Goal: Task Accomplishment & Management: Complete application form

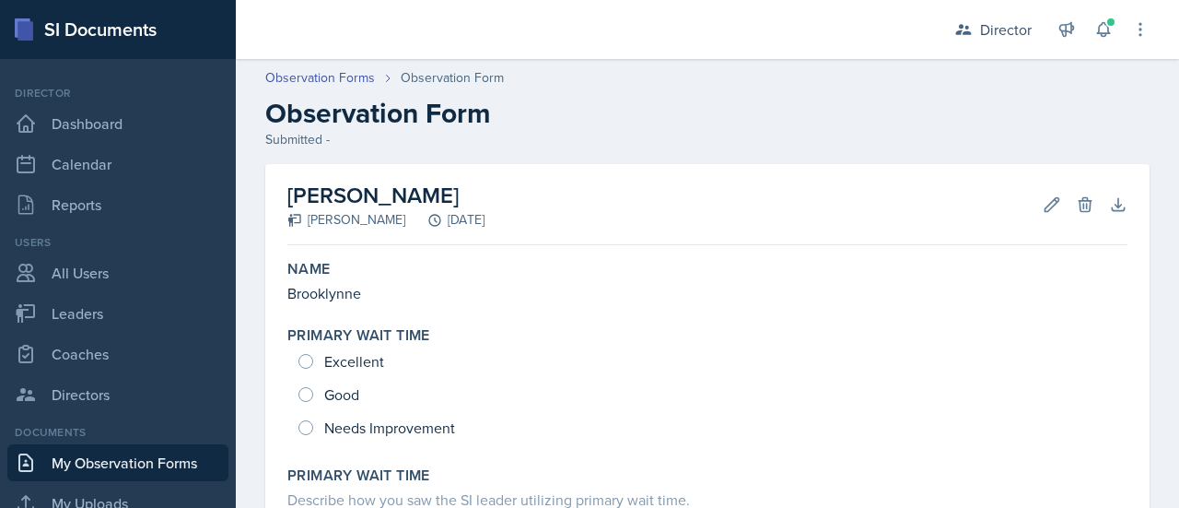
scroll to position [141, 0]
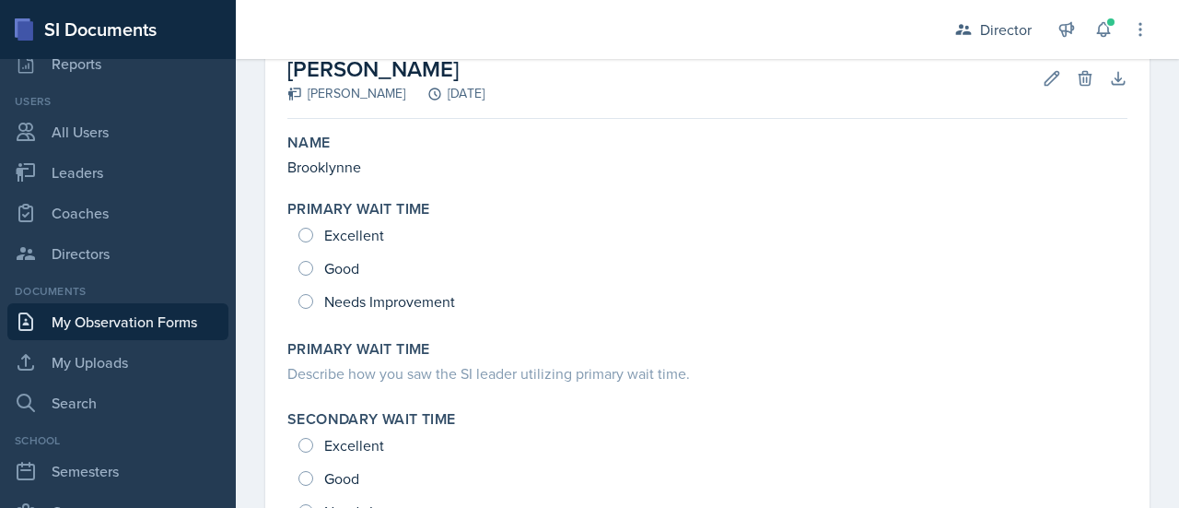
click at [93, 320] on link "My Observation Forms" at bounding box center [117, 321] width 221 height 37
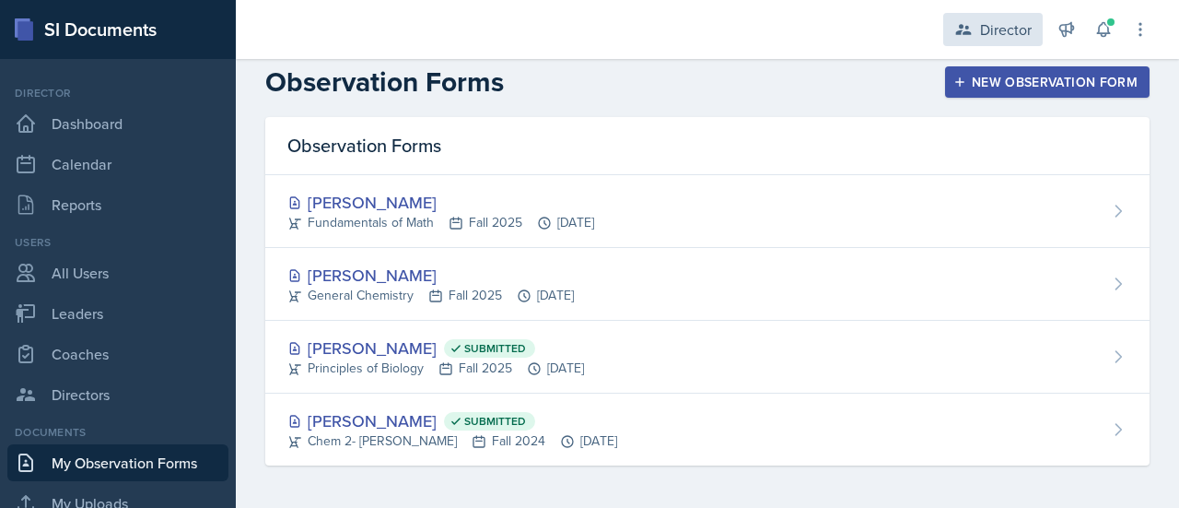
click at [964, 25] on icon at bounding box center [963, 29] width 18 height 18
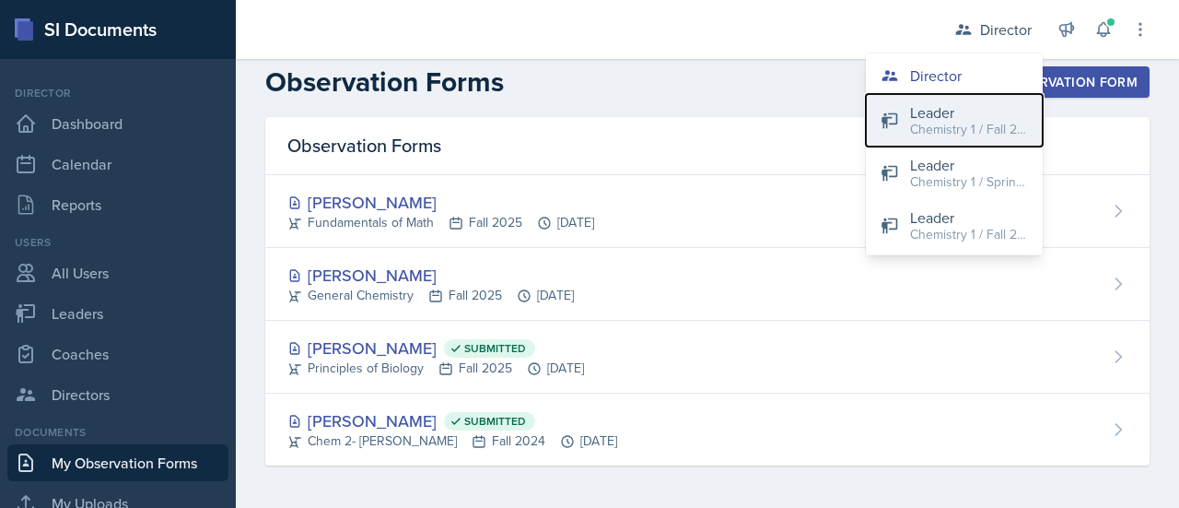
click at [946, 129] on div "Chemistry 1 / Fall 2025" at bounding box center [969, 129] width 118 height 19
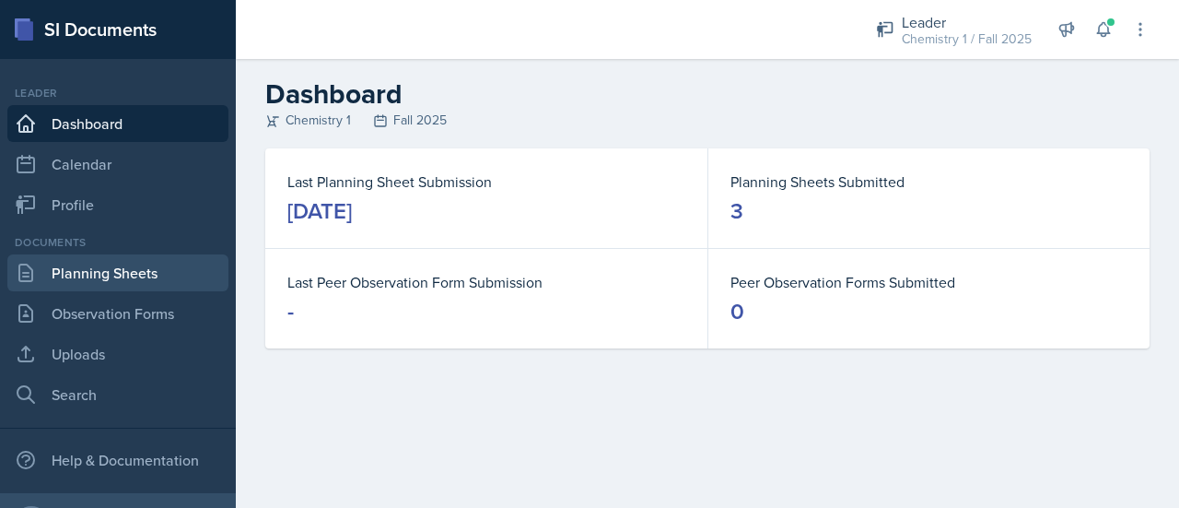
click at [134, 266] on link "Planning Sheets" at bounding box center [117, 272] width 221 height 37
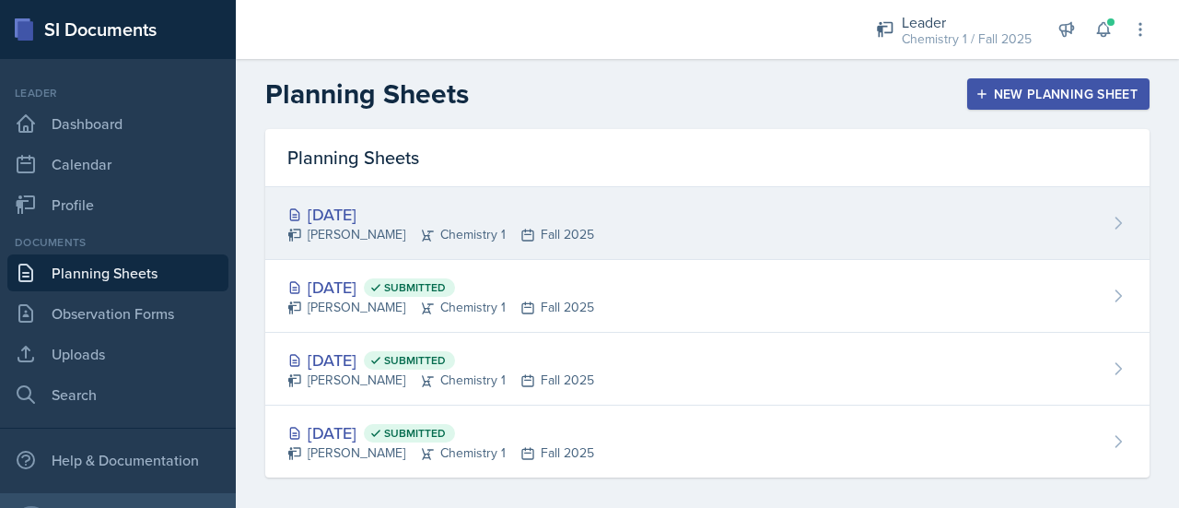
click at [886, 226] on div "[DATE] [PERSON_NAME] Chemistry 1 Fall 2025" at bounding box center [707, 223] width 884 height 73
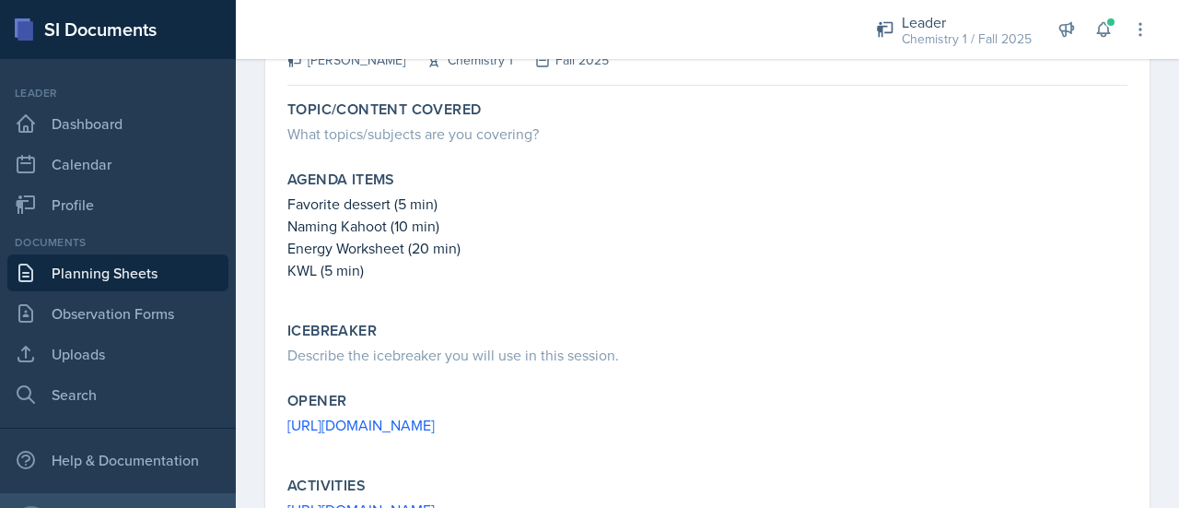
scroll to position [381, 0]
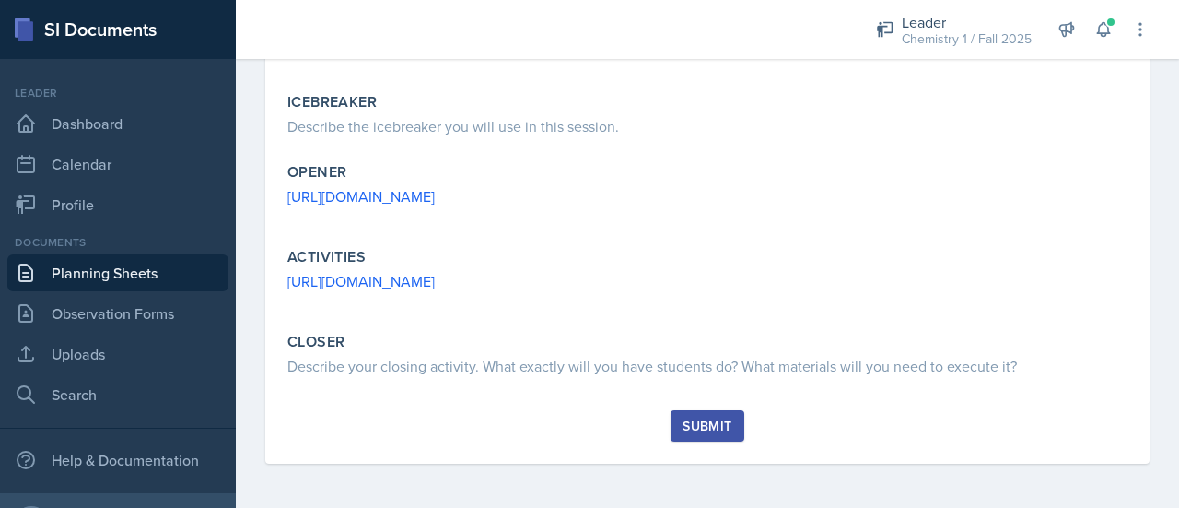
click at [703, 418] on div "Submit" at bounding box center [707, 425] width 49 height 15
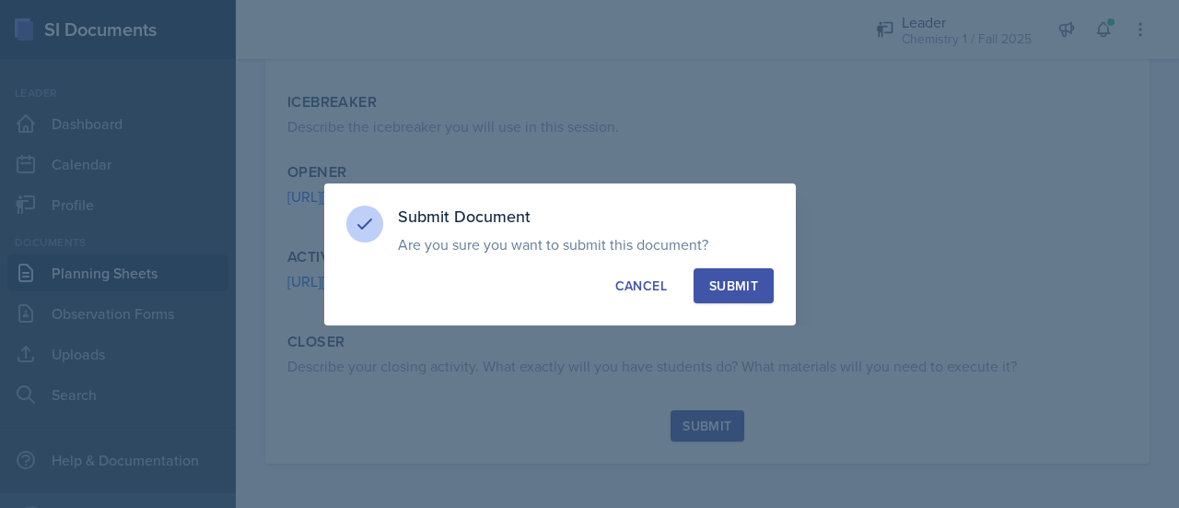
click at [743, 285] on div "Submit" at bounding box center [733, 285] width 49 height 18
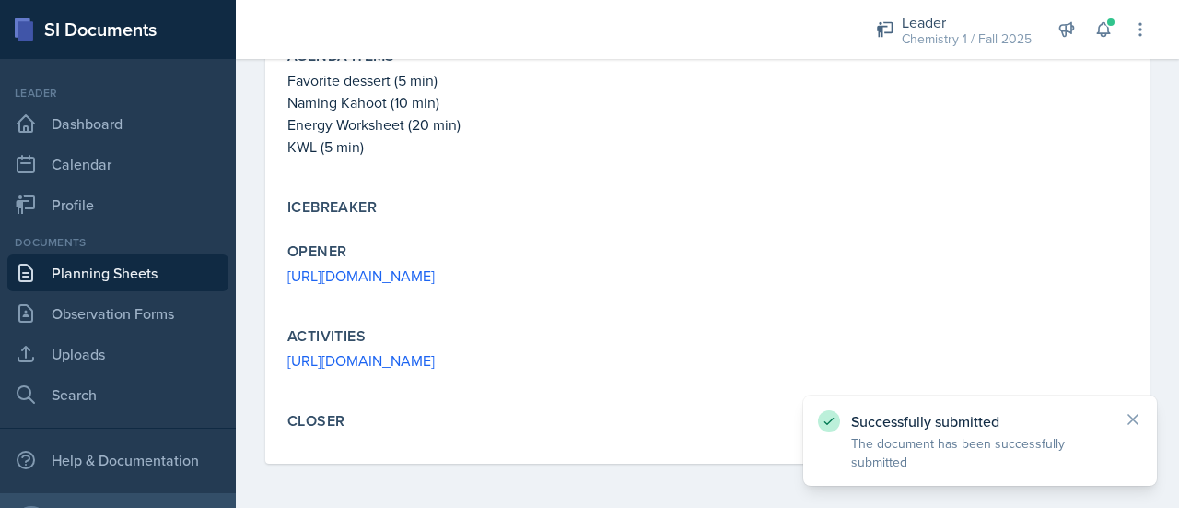
scroll to position [0, 0]
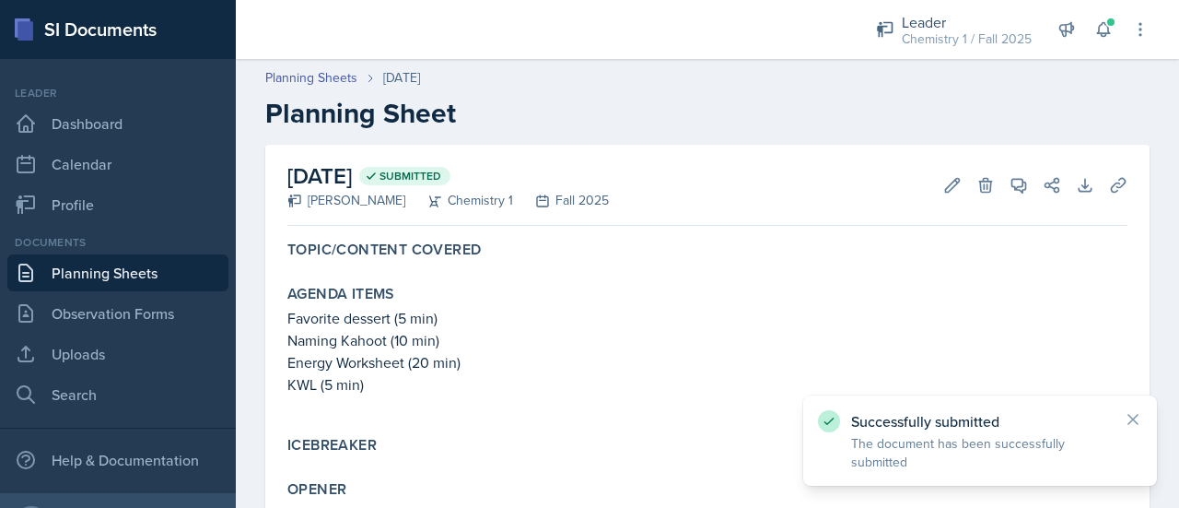
click at [136, 264] on link "Planning Sheets" at bounding box center [117, 272] width 221 height 37
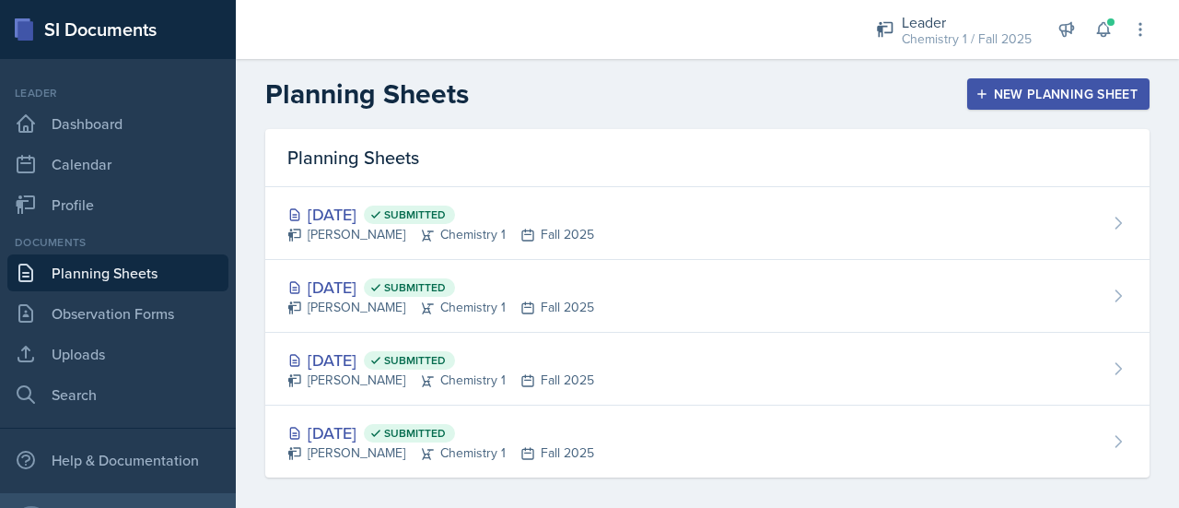
click at [1051, 87] on div "New Planning Sheet" at bounding box center [1058, 94] width 158 height 15
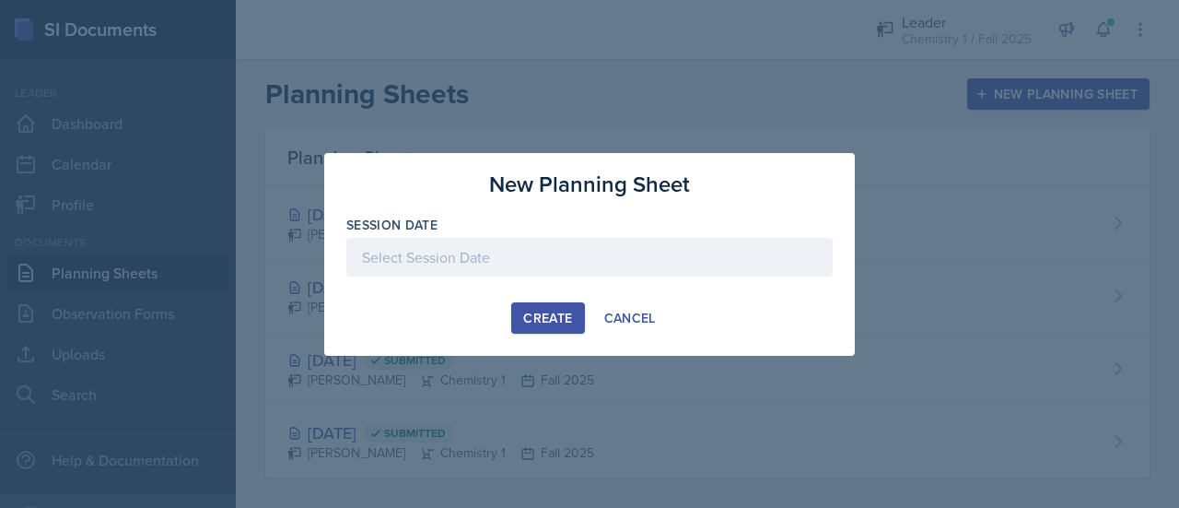
click at [690, 255] on div at bounding box center [589, 257] width 486 height 39
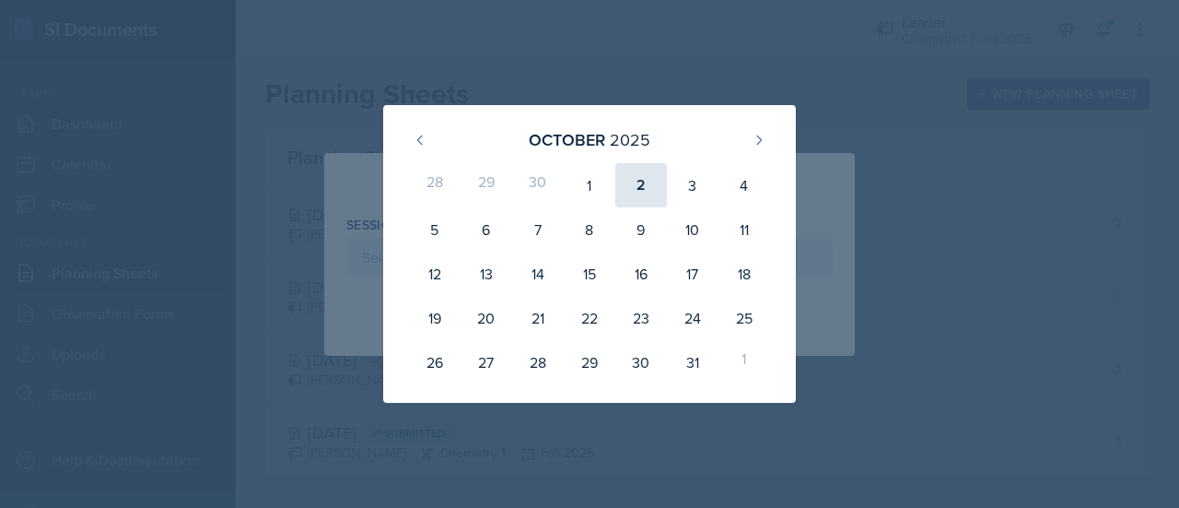
click at [649, 176] on div "2" at bounding box center [641, 185] width 52 height 44
type input "[DATE]"
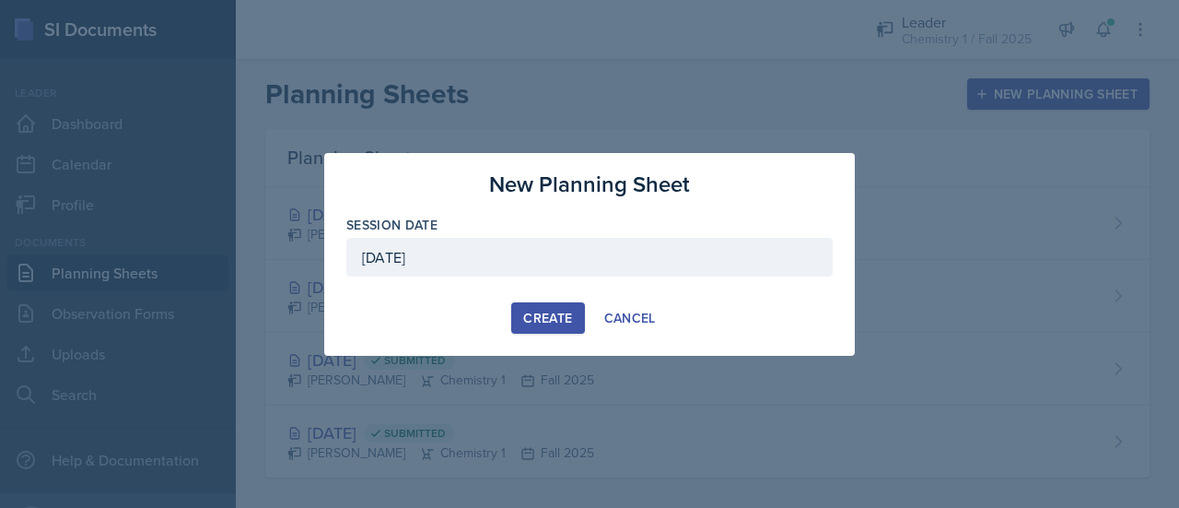
click at [545, 314] on div "Create" at bounding box center [547, 317] width 49 height 15
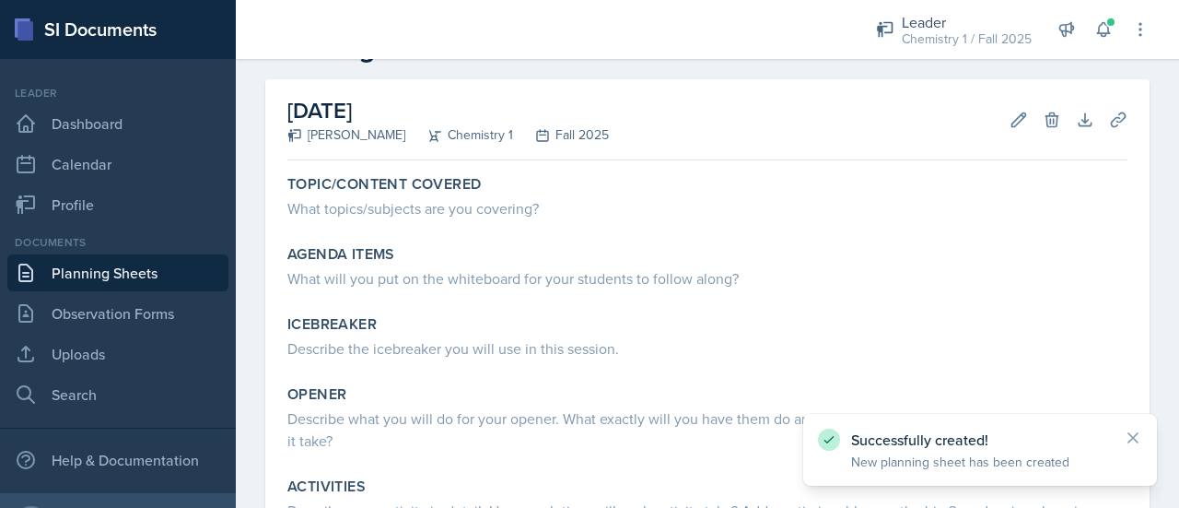
scroll to position [71, 0]
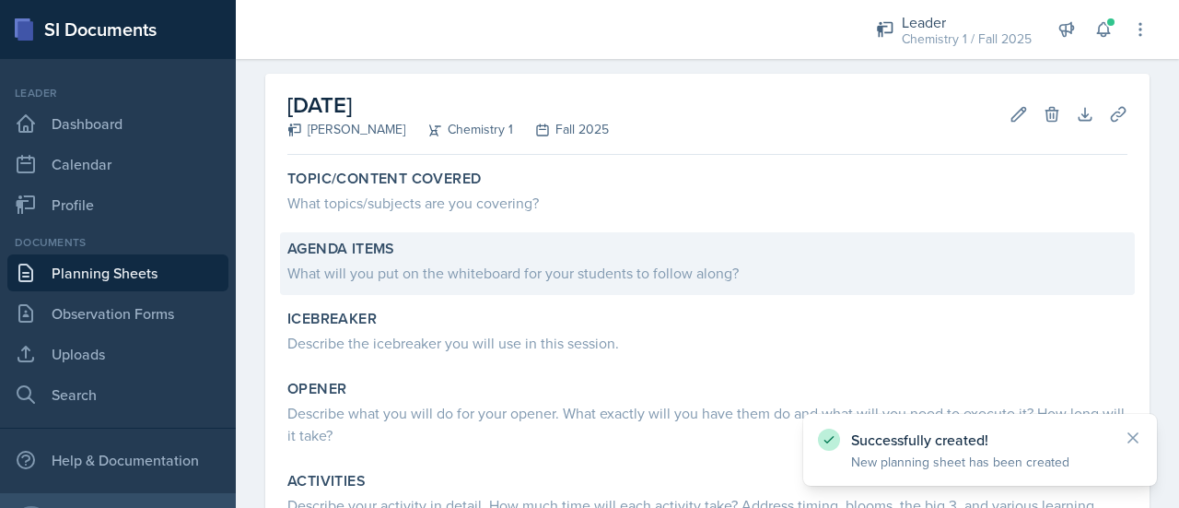
click at [492, 281] on div "What will you put on the whiteboard for your students to follow along?" at bounding box center [707, 273] width 840 height 22
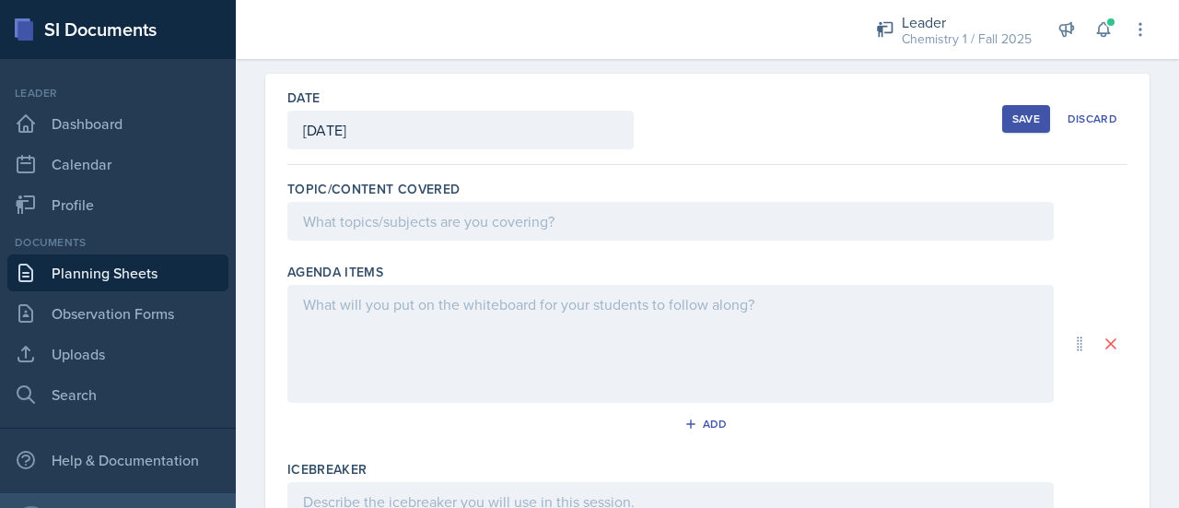
click at [477, 320] on div at bounding box center [670, 344] width 766 height 118
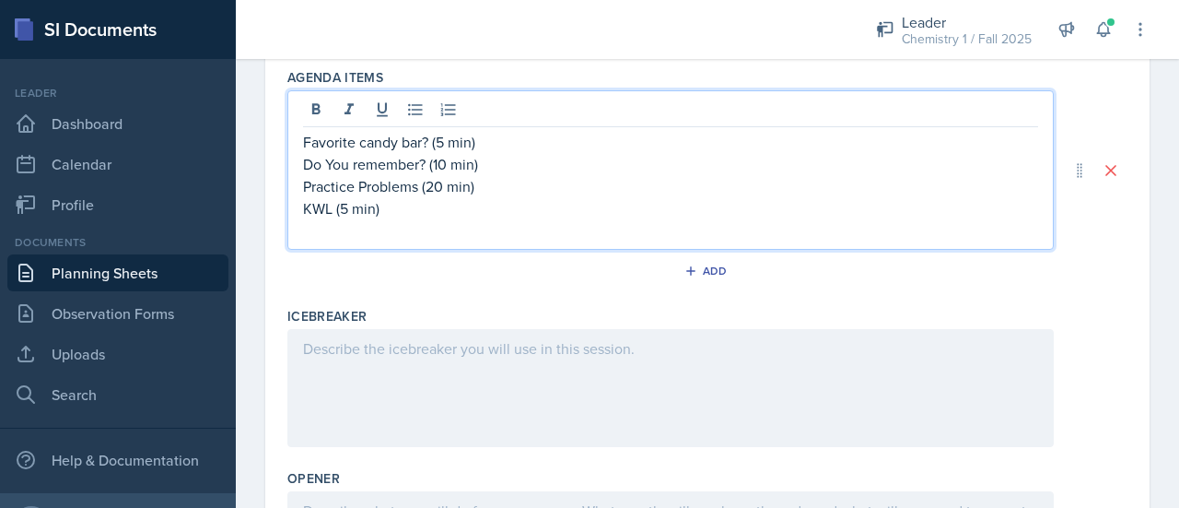
scroll to position [0, 0]
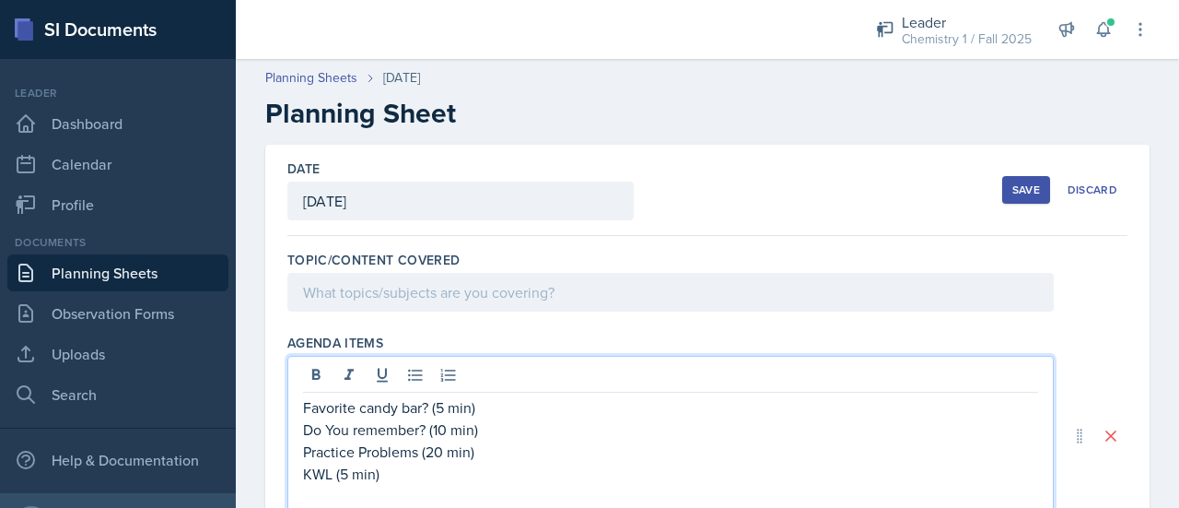
click at [1015, 193] on div "Save" at bounding box center [1026, 189] width 28 height 15
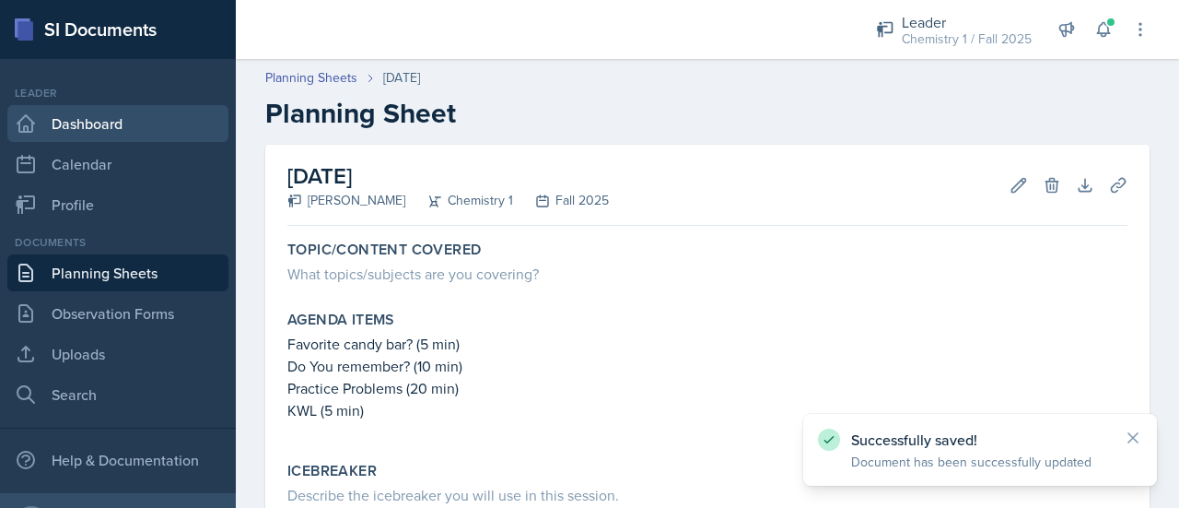
click at [149, 123] on link "Dashboard" at bounding box center [117, 123] width 221 height 37
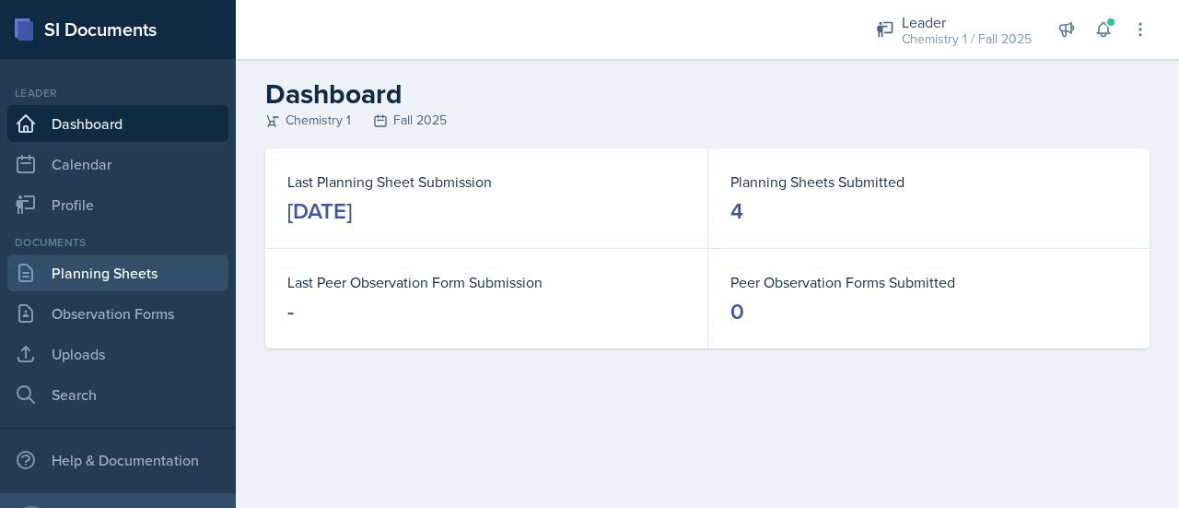
click at [144, 265] on link "Planning Sheets" at bounding box center [117, 272] width 221 height 37
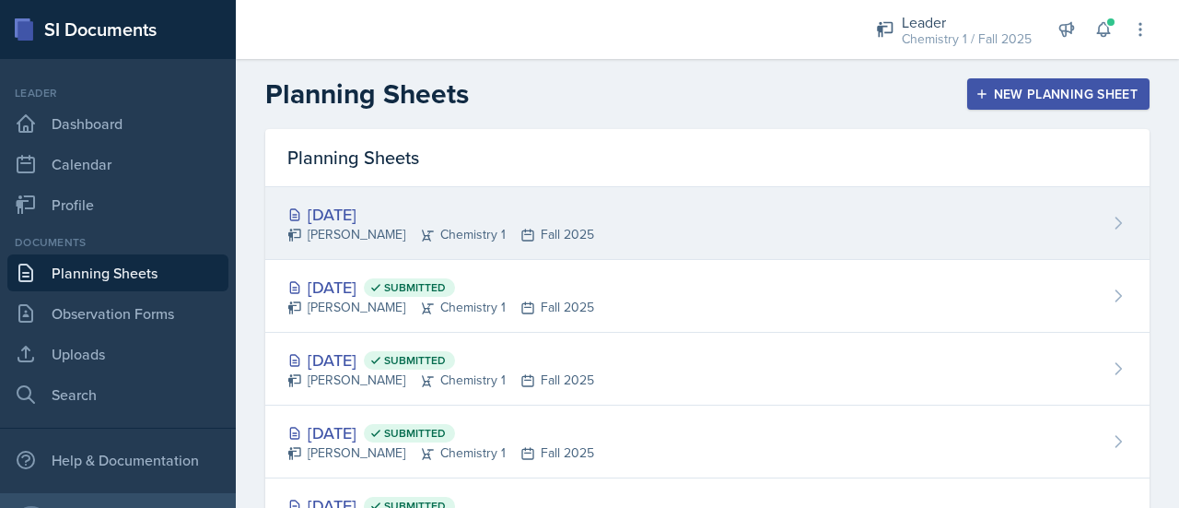
click at [673, 220] on div "[DATE] [PERSON_NAME] Chemistry 1 Fall 2025" at bounding box center [707, 223] width 884 height 73
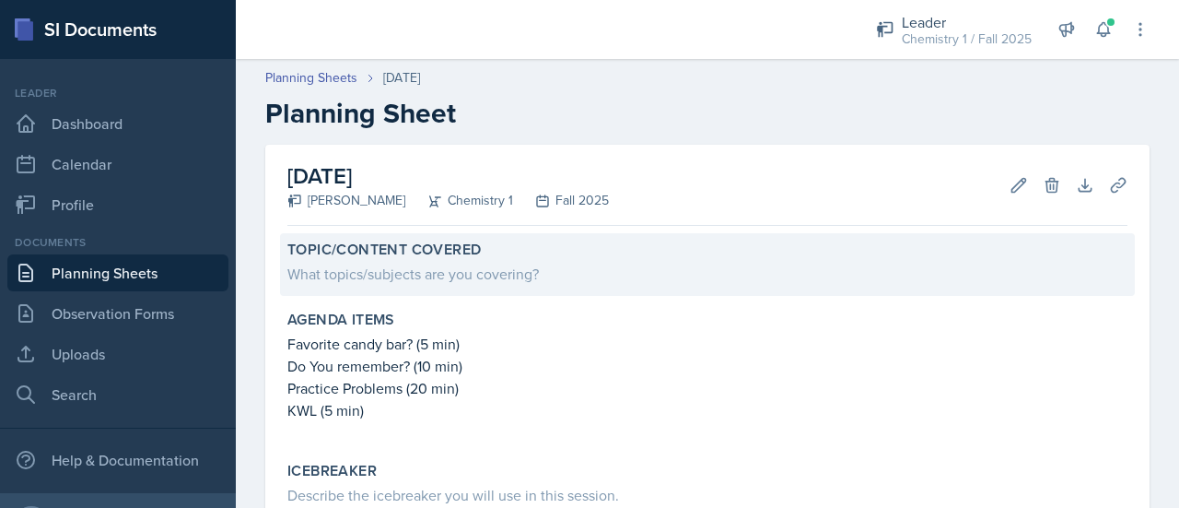
scroll to position [381, 0]
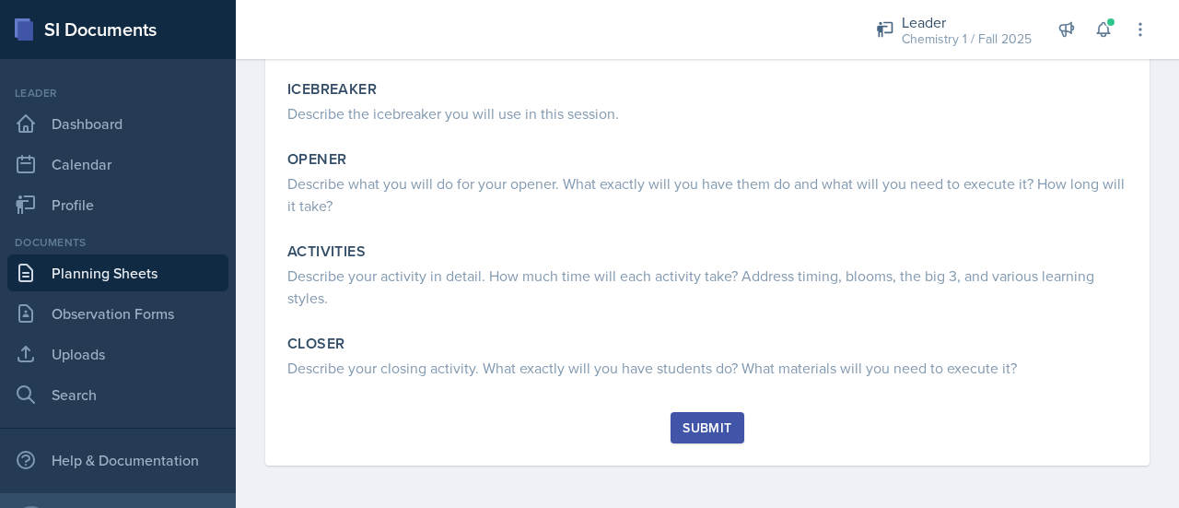
click at [711, 420] on div "Submit" at bounding box center [707, 427] width 49 height 15
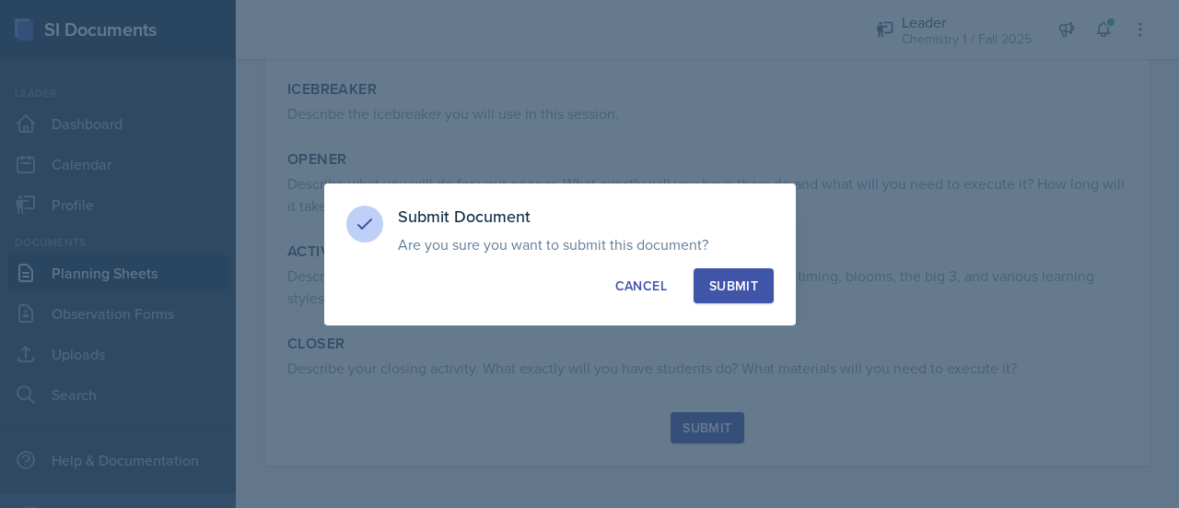
click at [739, 288] on div "Submit" at bounding box center [733, 285] width 49 height 18
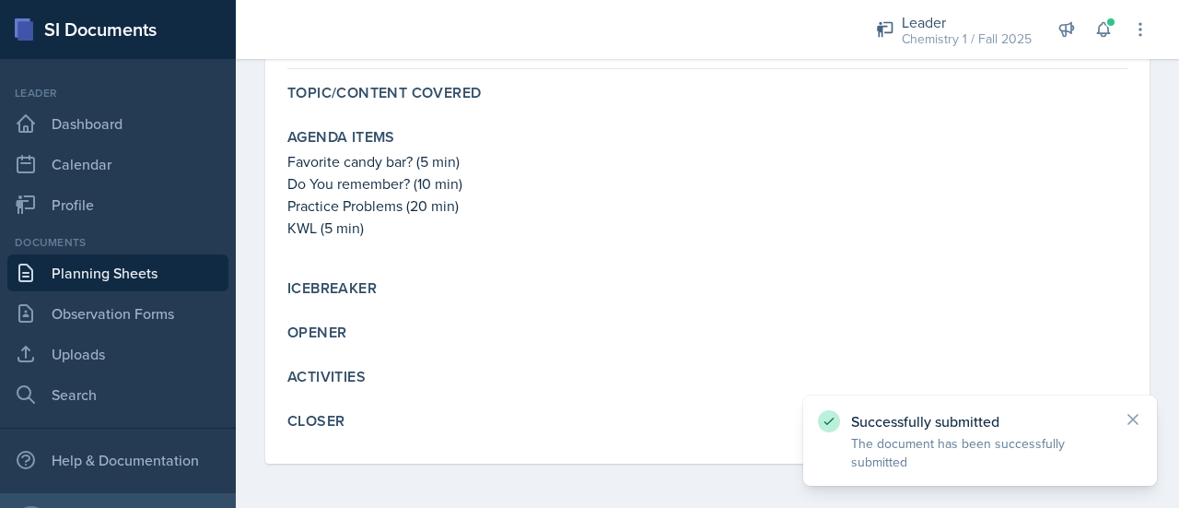
scroll to position [156, 0]
